Goal: Check status: Check status

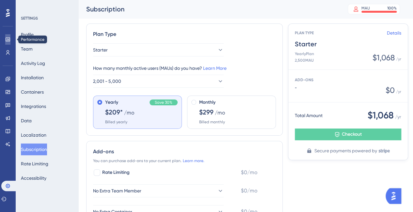
click at [7, 43] on link at bounding box center [7, 39] width 5 height 10
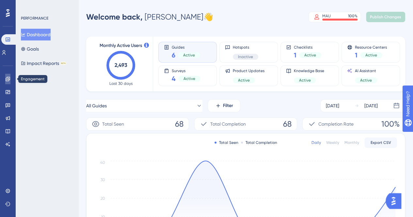
click at [8, 78] on icon at bounding box center [7, 78] width 5 height 5
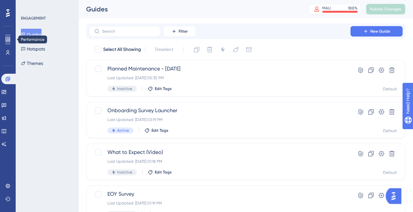
click at [9, 38] on icon at bounding box center [8, 40] width 4 height 4
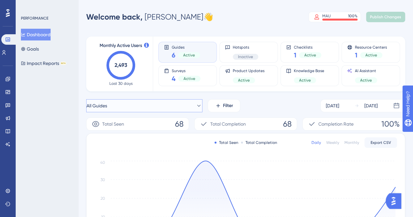
click at [115, 107] on button "All Guides" at bounding box center [144, 105] width 116 height 13
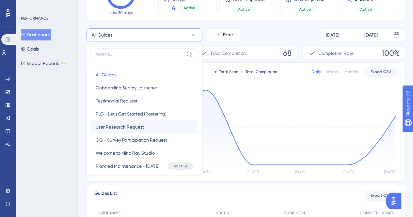
scroll to position [31, 0]
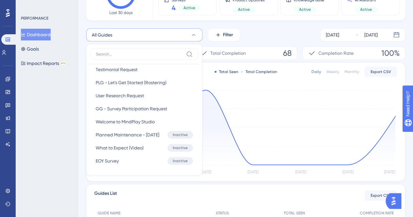
click at [67, 117] on div "PERFORMANCE Dashboard Goals Impact Reports BETA" at bounding box center [47, 108] width 63 height 217
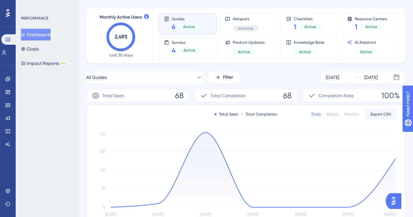
scroll to position [26, 0]
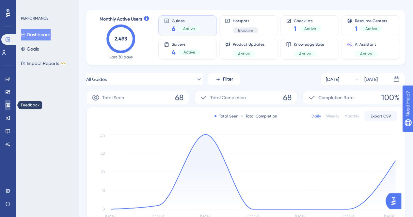
click at [7, 106] on icon at bounding box center [7, 105] width 5 height 5
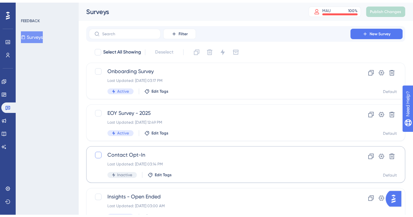
scroll to position [67, 0]
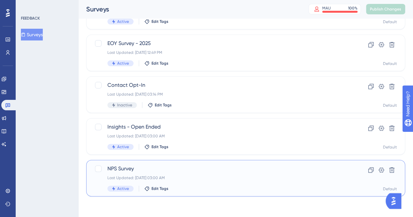
click at [174, 174] on div "NPS Survey Last Updated: [DATE] 03:00 AM Active Edit Tags" at bounding box center [219, 178] width 224 height 27
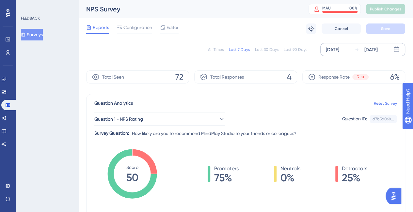
click at [339, 49] on div "[DATE]" at bounding box center [332, 50] width 13 height 8
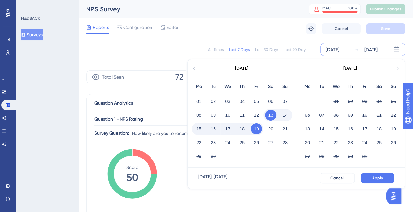
click at [196, 69] on icon at bounding box center [194, 69] width 5 height 6
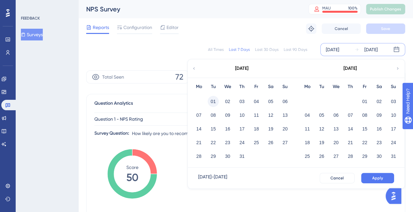
click at [214, 102] on button "01" at bounding box center [213, 101] width 11 height 11
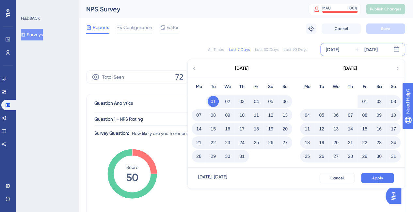
click at [397, 69] on icon at bounding box center [398, 69] width 5 height 6
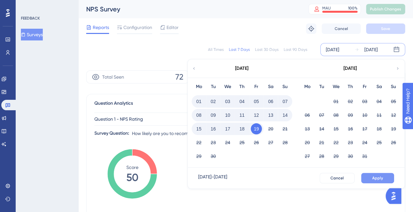
click at [373, 182] on button "Apply" at bounding box center [377, 178] width 33 height 10
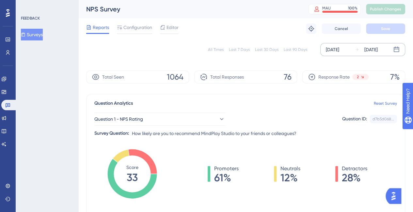
click at [339, 48] on div "[DATE]" at bounding box center [332, 50] width 13 height 8
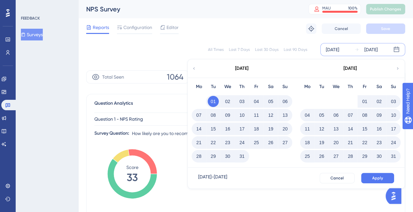
click at [197, 72] on div "[DATE]" at bounding box center [242, 68] width 108 height 18
click at [192, 67] on icon at bounding box center [194, 69] width 5 height 6
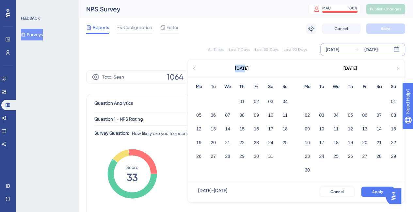
click at [192, 67] on icon at bounding box center [194, 69] width 5 height 6
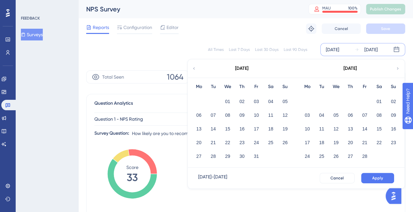
click at [192, 67] on icon at bounding box center [194, 69] width 5 height 6
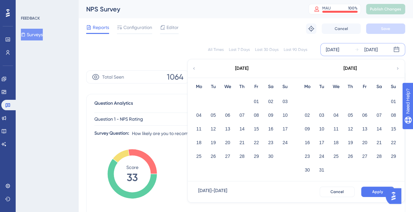
click at [192, 67] on icon at bounding box center [194, 69] width 5 height 6
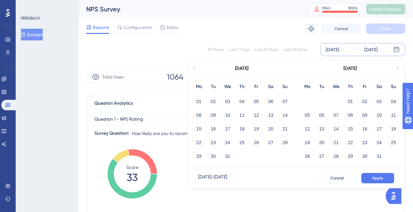
click at [397, 70] on icon at bounding box center [398, 69] width 5 height 6
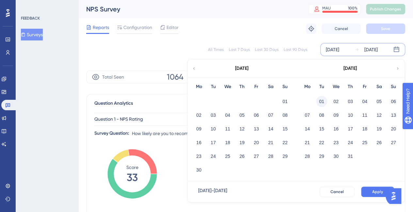
click at [322, 98] on button "01" at bounding box center [321, 101] width 11 height 11
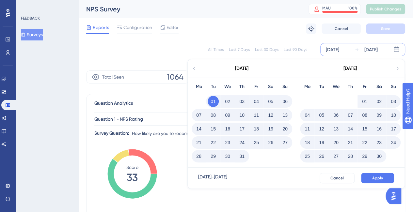
click at [398, 67] on icon at bounding box center [398, 69] width 5 height 6
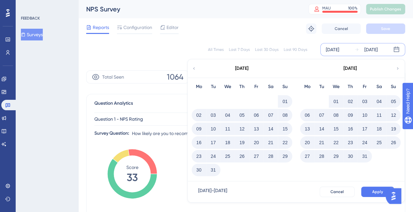
click at [214, 172] on button "31" at bounding box center [213, 170] width 11 height 11
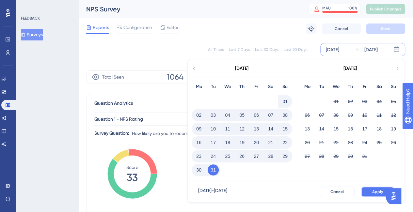
click at [370, 189] on button "Apply" at bounding box center [377, 192] width 33 height 10
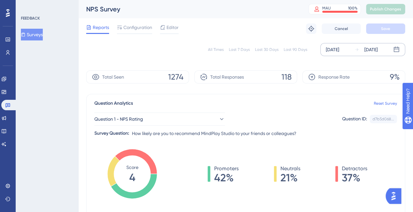
click at [290, 51] on div "Last 90 Days" at bounding box center [296, 49] width 24 height 5
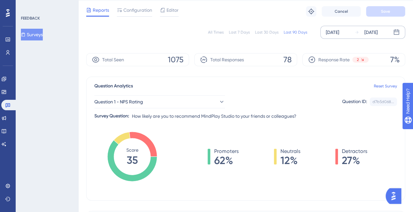
scroll to position [16, 0]
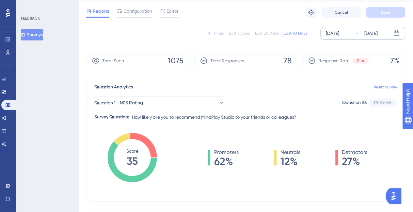
click at [360, 37] on div "[DATE]" at bounding box center [366, 33] width 23 height 8
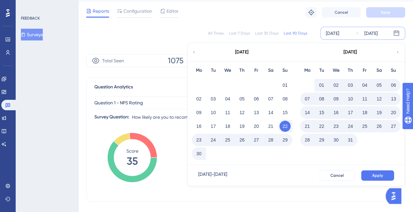
click at [217, 33] on div "All Times" at bounding box center [216, 33] width 16 height 5
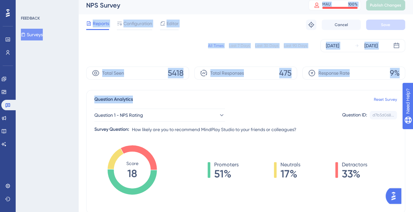
scroll to position [0, 0]
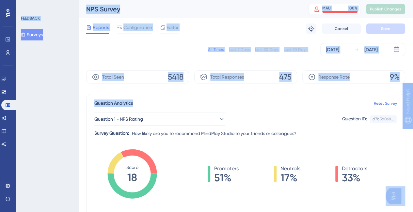
drag, startPoint x: 189, startPoint y: 101, endPoint x: 154, endPoint y: -17, distance: 122.7
click at [154, 0] on html "Performance Users Engagement Widgets Feedback Product Updates Knowledge Base AI…" at bounding box center [206, 0] width 413 height 0
click at [60, 94] on div "FEEDBACK Surveys" at bounding box center [47, 106] width 63 height 212
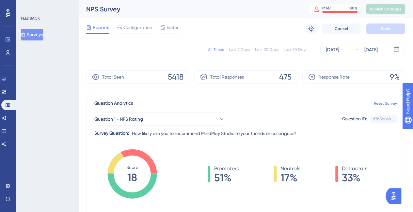
click at [241, 48] on div "Last 7 Days" at bounding box center [239, 49] width 21 height 5
click at [259, 53] on div "All Times Last 7 Days Last 30 Days Last 90 Days [DATE] [DATE]" at bounding box center [245, 49] width 319 height 13
click at [261, 51] on div "Last 30 Days" at bounding box center [267, 49] width 24 height 5
click at [289, 51] on div "Last 90 Days" at bounding box center [296, 49] width 24 height 5
click at [217, 50] on div "All Times" at bounding box center [216, 49] width 16 height 5
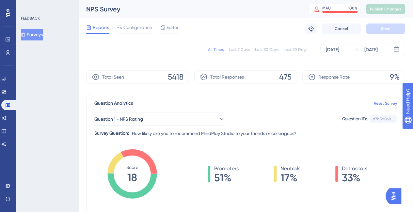
click at [291, 51] on div "Last 90 Days" at bounding box center [296, 49] width 24 height 5
click at [269, 52] on div "Last 30 Days" at bounding box center [267, 49] width 24 height 5
click at [242, 53] on div "All Times Last 7 Days Last 30 Days Last 90 Days [DATE] [DATE]" at bounding box center [245, 49] width 319 height 13
click at [239, 51] on div "Last 7 Days" at bounding box center [239, 49] width 21 height 5
click at [331, 50] on div "[DATE]" at bounding box center [332, 50] width 13 height 8
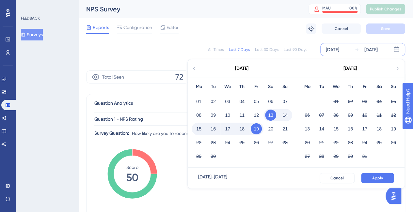
click at [197, 69] on div "[DATE]" at bounding box center [242, 68] width 108 height 18
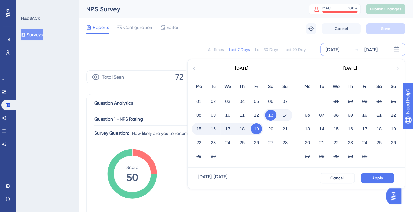
click at [194, 69] on icon at bounding box center [194, 68] width 2 height 2
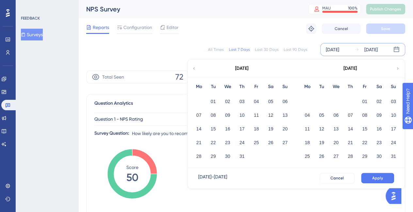
click at [194, 69] on icon at bounding box center [194, 68] width 2 height 2
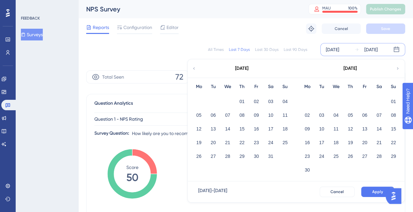
click at [396, 70] on icon at bounding box center [398, 69] width 5 height 6
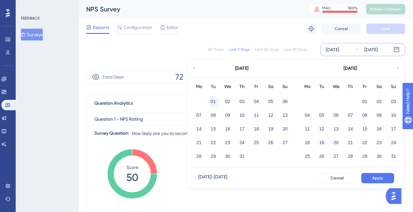
click at [214, 100] on button "01" at bounding box center [213, 101] width 11 height 11
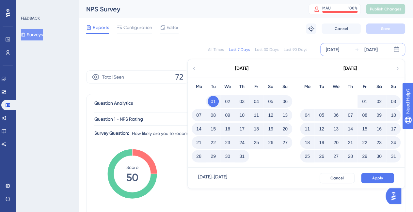
click at [398, 70] on icon at bounding box center [398, 69] width 5 height 6
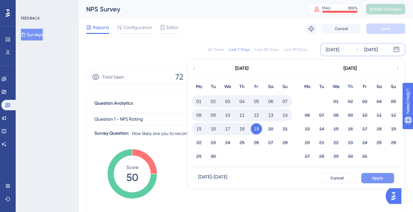
click at [371, 180] on button "Apply" at bounding box center [377, 178] width 33 height 10
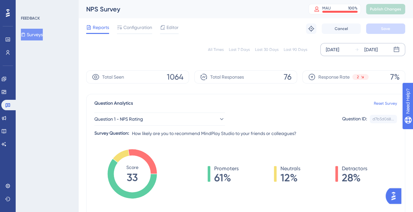
click at [294, 49] on div "Last 90 Days" at bounding box center [296, 49] width 24 height 5
